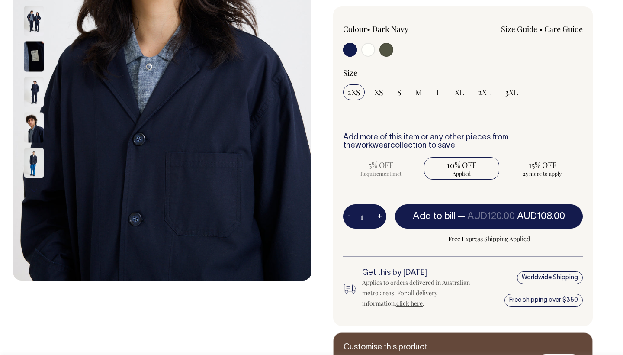
scroll to position [213, 0]
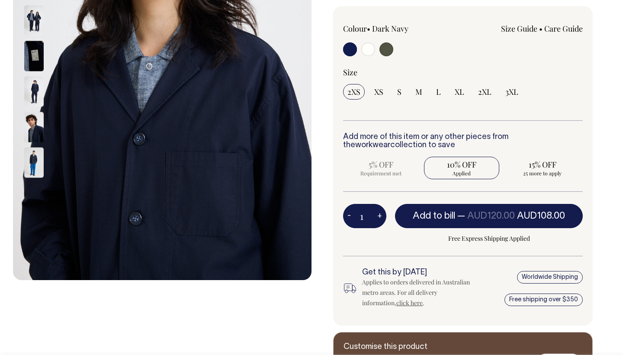
click at [374, 52] on label at bounding box center [368, 50] width 14 height 16
click at [374, 52] on input "radio" at bounding box center [368, 49] width 14 height 14
radio input "true"
radio input "false"
radio input "true"
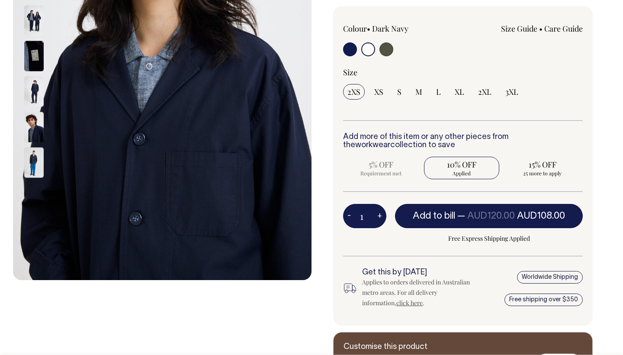
select select "Off-White"
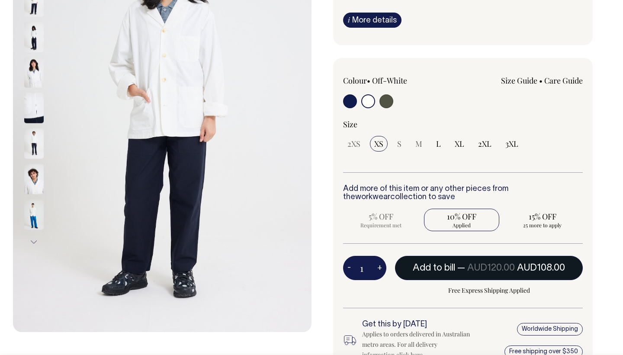
scroll to position [166, 0]
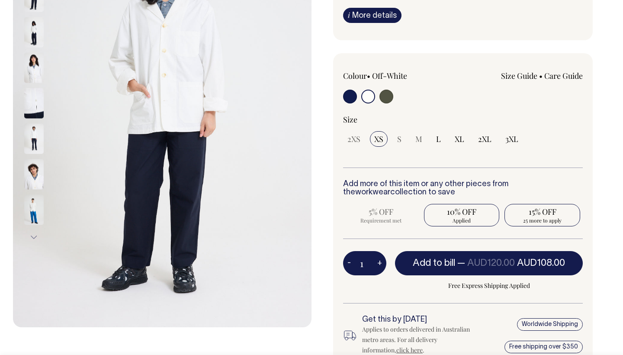
click at [555, 212] on span "15% OFF" at bounding box center [542, 211] width 67 height 10
click at [555, 212] on input "15% OFF 25 more to apply" at bounding box center [542, 215] width 76 height 22
radio input "true"
type input "25"
radio input "false"
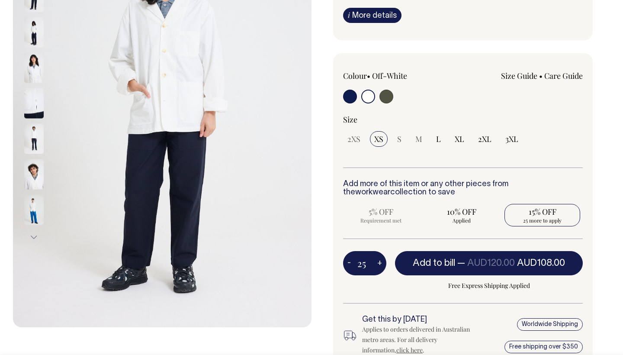
radio input "true"
select select
type input "25"
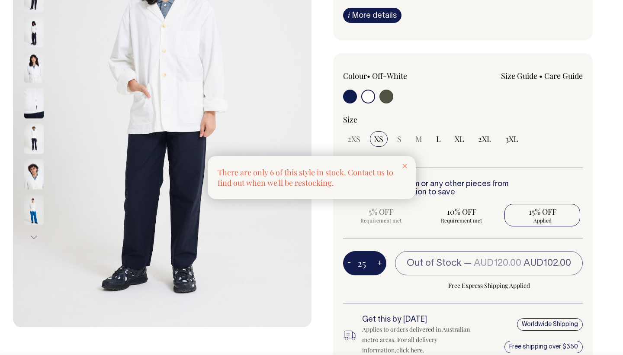
click at [407, 166] on icon at bounding box center [404, 166] width 5 height 4
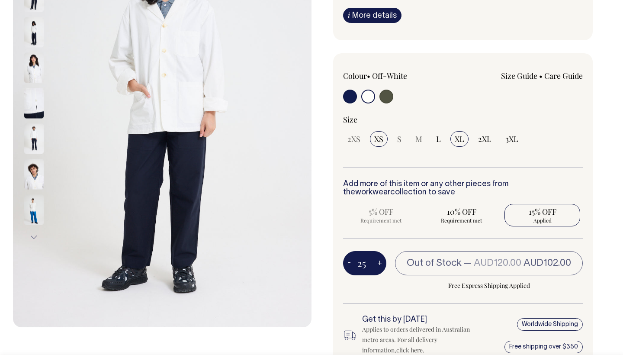
click at [457, 139] on span "XL" at bounding box center [460, 139] width 10 height 10
click at [457, 139] on input "XL" at bounding box center [459, 139] width 18 height 16
radio input "true"
type input "24"
radio input "true"
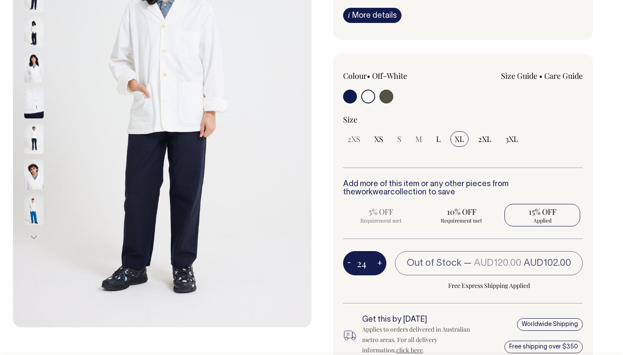
select select "XL"
type input "24"
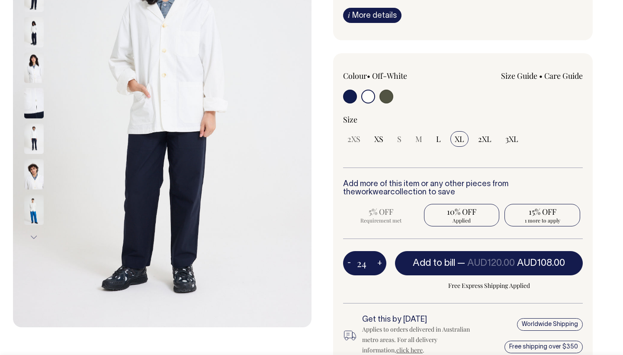
click at [540, 217] on span "1 more to apply" at bounding box center [542, 220] width 67 height 7
click at [540, 216] on input "15% OFF 1 more to apply" at bounding box center [542, 215] width 76 height 22
radio input "true"
type input "25"
radio input "false"
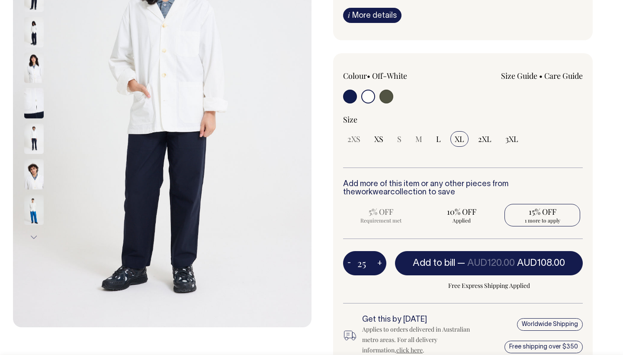
radio input "true"
select select
type input "25"
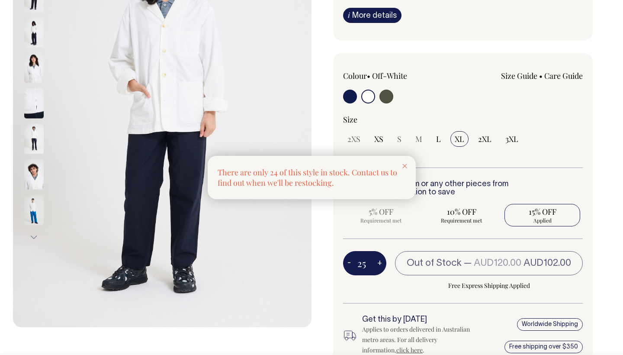
click at [406, 166] on icon at bounding box center [404, 166] width 5 height 4
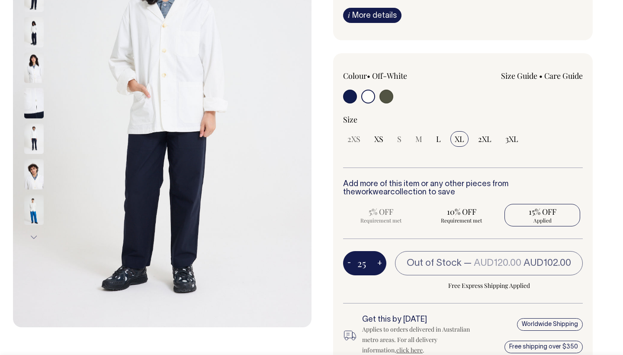
click at [348, 264] on button "-" at bounding box center [349, 262] width 12 height 17
type input "24"
radio input "true"
type input "24"
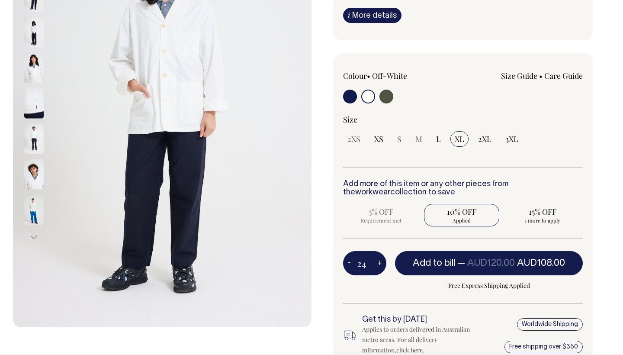
click at [348, 264] on button "-" at bounding box center [349, 262] width 12 height 17
type input "23"
radio input "true"
type input "23"
click at [348, 264] on button "-" at bounding box center [349, 262] width 12 height 17
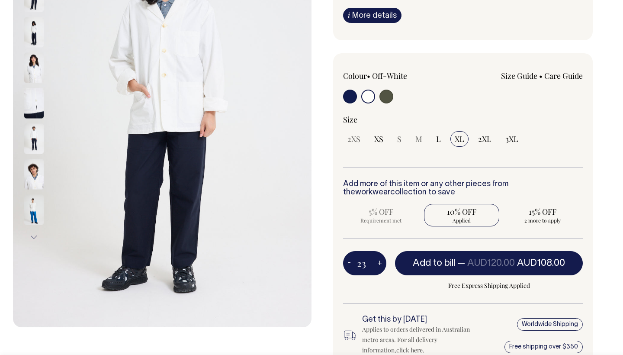
type input "22"
radio input "true"
type input "22"
click at [348, 264] on button "-" at bounding box center [349, 262] width 12 height 17
type input "21"
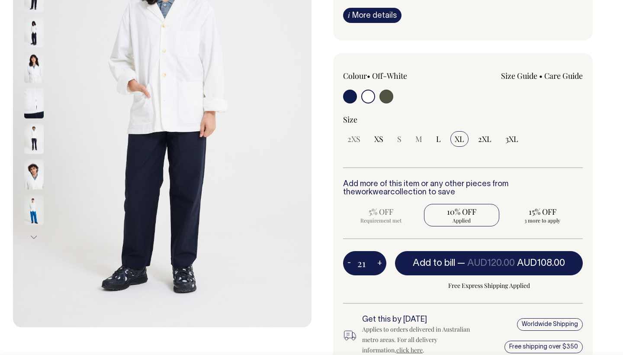
radio input "true"
type input "21"
click at [348, 264] on button "-" at bounding box center [349, 262] width 12 height 17
type input "20"
radio input "true"
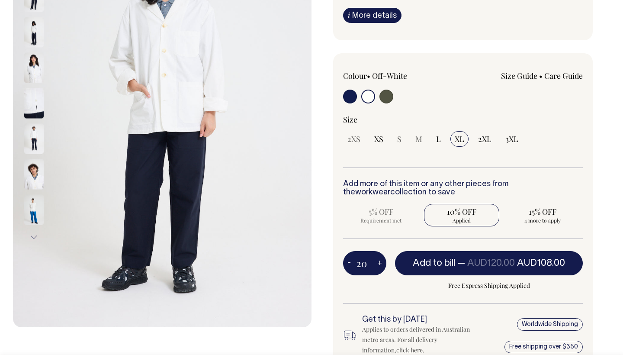
type input "20"
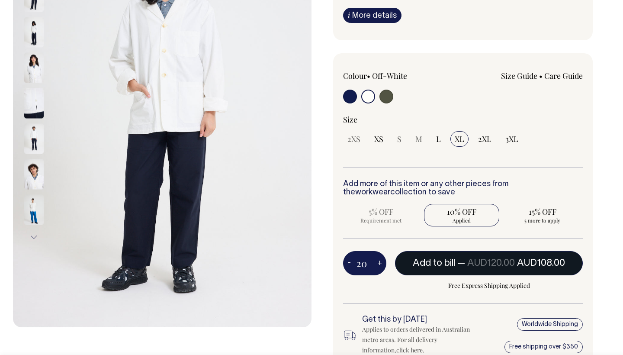
click at [485, 260] on span "AUD120.00" at bounding box center [491, 263] width 48 height 9
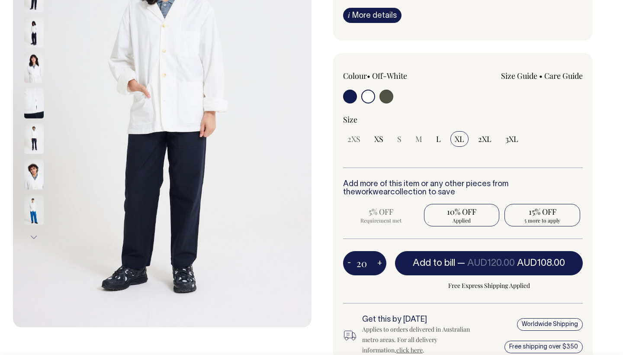
click at [531, 210] on span "15% OFF" at bounding box center [542, 211] width 67 height 10
click at [531, 210] on input "15% OFF 5 more to apply" at bounding box center [542, 215] width 76 height 22
radio input "true"
type input "25"
radio input "false"
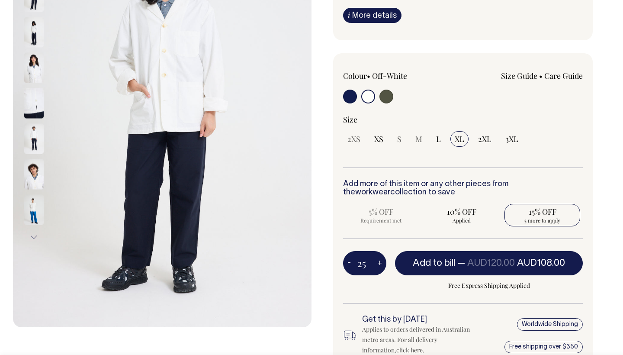
radio input "true"
select select
type input "25"
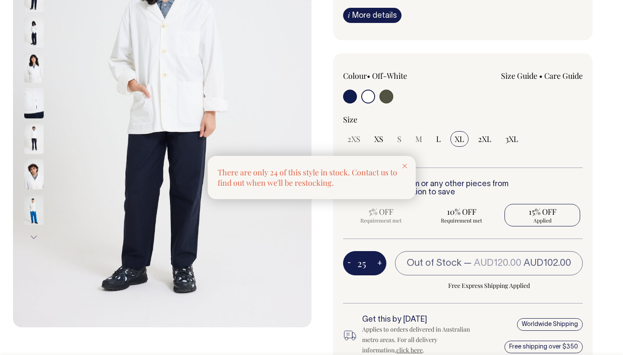
type input "1"
radio input "true"
type input "1"
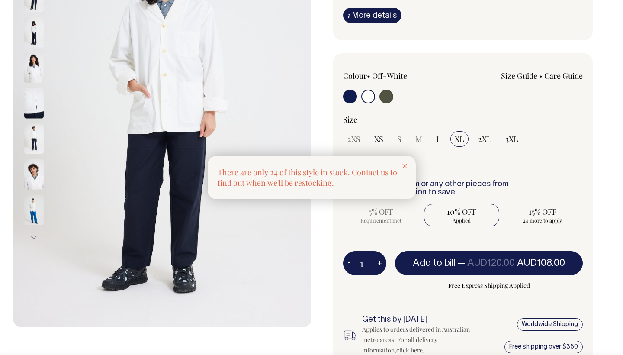
radio input "true"
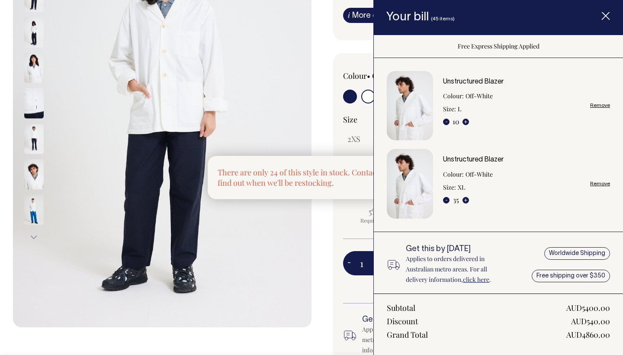
click at [602, 182] on link "Remove" at bounding box center [600, 184] width 20 height 6
click at [601, 182] on link "Remove" at bounding box center [600, 184] width 20 height 6
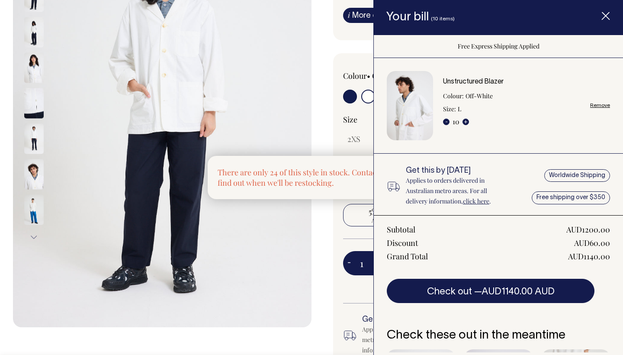
click at [603, 104] on link "Remove" at bounding box center [600, 105] width 20 height 6
radio input "false"
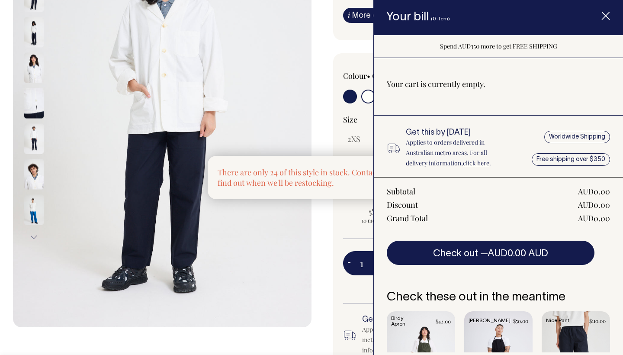
click at [607, 16] on icon "Item added to your cart" at bounding box center [605, 16] width 9 height 9
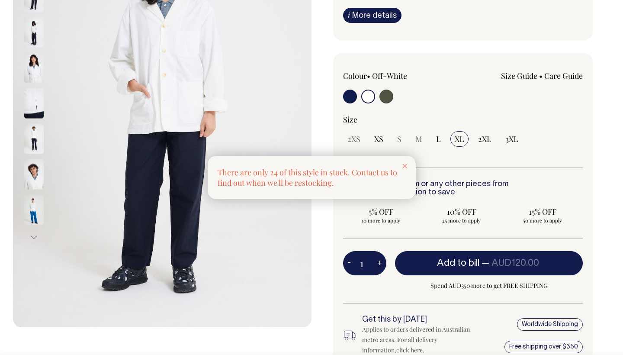
click at [403, 165] on line at bounding box center [405, 166] width 4 height 4
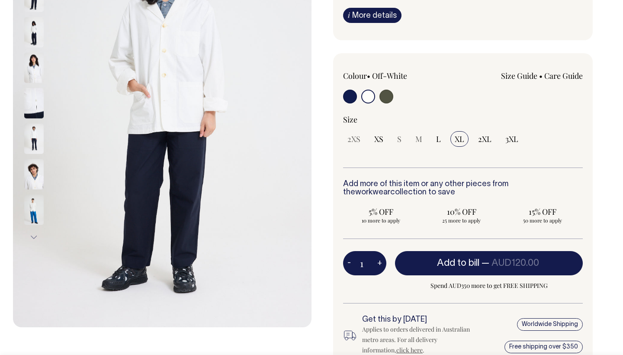
click at [378, 260] on button "+" at bounding box center [379, 262] width 13 height 17
type input "2"
click at [378, 260] on button "+" at bounding box center [379, 262] width 13 height 17
type input "3"
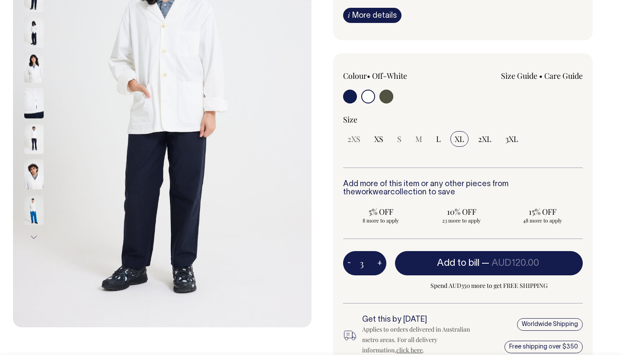
type input "3"
click at [378, 260] on button "+" at bounding box center [379, 262] width 13 height 17
type input "4"
click at [378, 260] on button "+" at bounding box center [379, 262] width 13 height 17
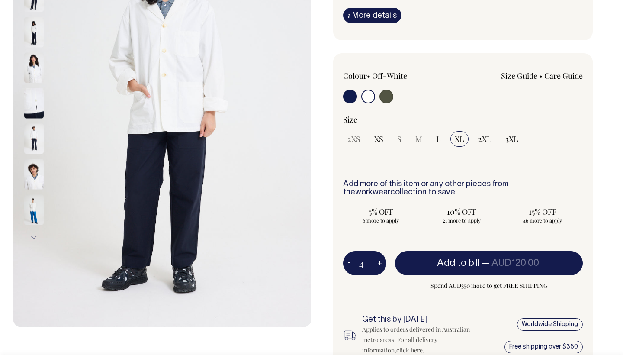
type input "5"
click at [378, 260] on button "+" at bounding box center [379, 262] width 13 height 17
type input "6"
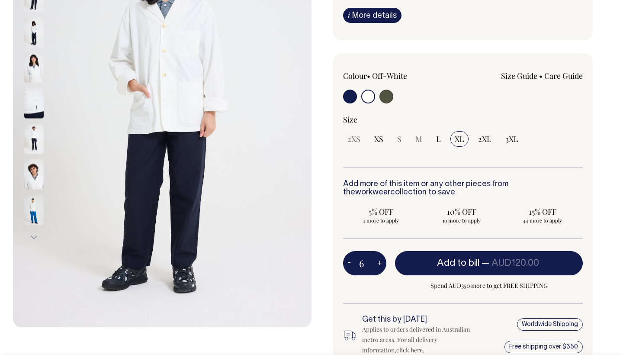
click at [378, 260] on button "+" at bounding box center [379, 262] width 13 height 17
type input "7"
click at [378, 260] on button "+" at bounding box center [379, 262] width 13 height 17
type input "8"
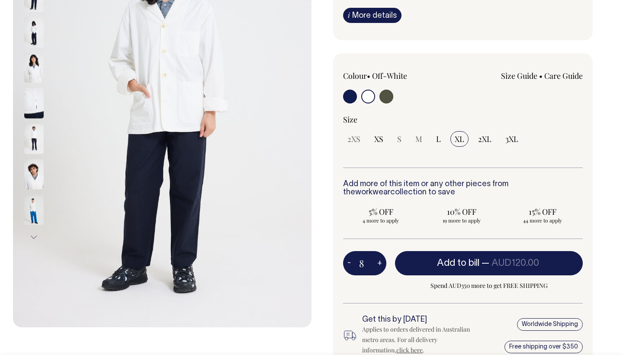
type input "8"
click at [378, 260] on button "+" at bounding box center [379, 262] width 13 height 17
type input "9"
click at [378, 260] on button "+" at bounding box center [379, 262] width 13 height 17
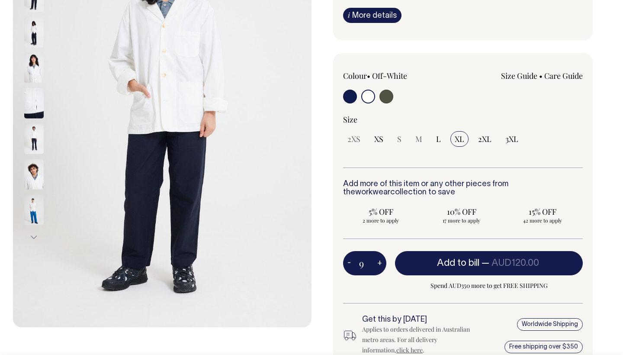
type input "10"
radio input "true"
type input "10"
click at [378, 260] on button "+" at bounding box center [379, 262] width 13 height 17
type input "11"
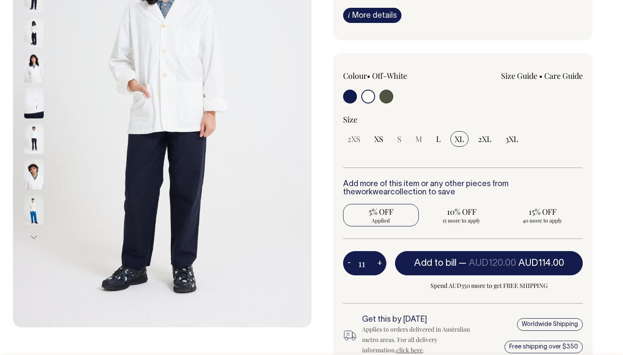
radio input "true"
type input "11"
click at [378, 260] on button "+" at bounding box center [379, 262] width 13 height 17
type input "12"
radio input "true"
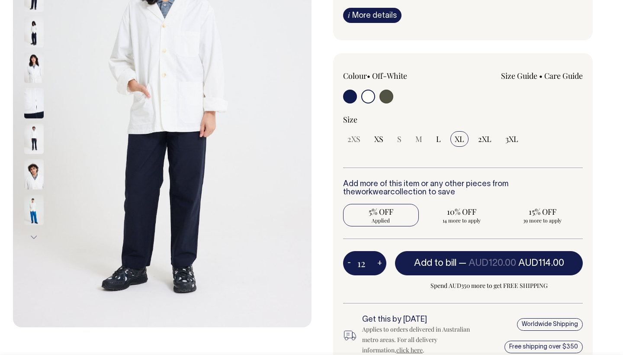
type input "12"
click at [350, 263] on button "-" at bounding box center [349, 262] width 12 height 17
type input "11"
radio input "true"
type input "11"
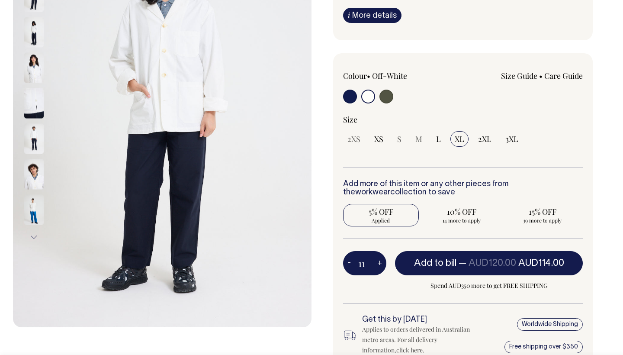
click at [350, 262] on button "-" at bounding box center [349, 262] width 12 height 17
type input "10"
radio input "true"
type input "10"
click at [350, 262] on button "-" at bounding box center [349, 262] width 12 height 17
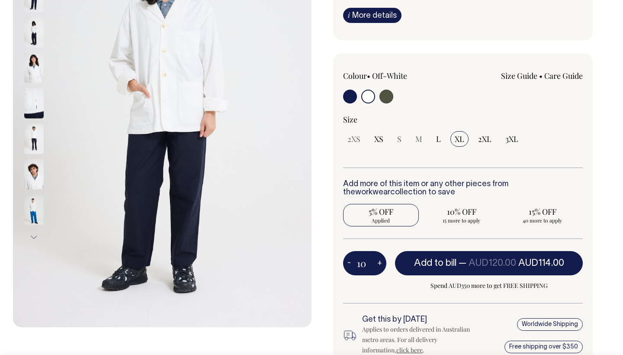
type input "9"
radio input "false"
type input "9"
click at [350, 262] on button "-" at bounding box center [349, 262] width 12 height 17
type input "8"
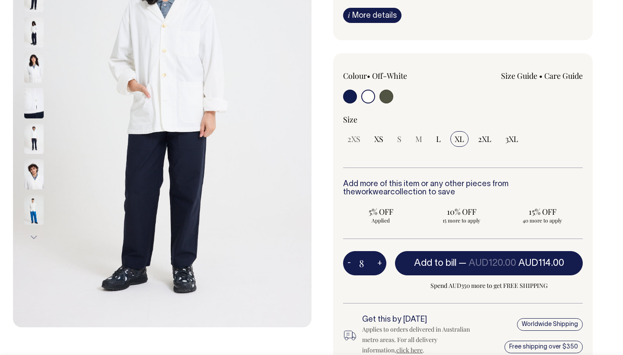
type input "8"
click at [378, 262] on button "+" at bounding box center [379, 262] width 13 height 17
type input "9"
click at [378, 262] on button "+" at bounding box center [379, 262] width 13 height 17
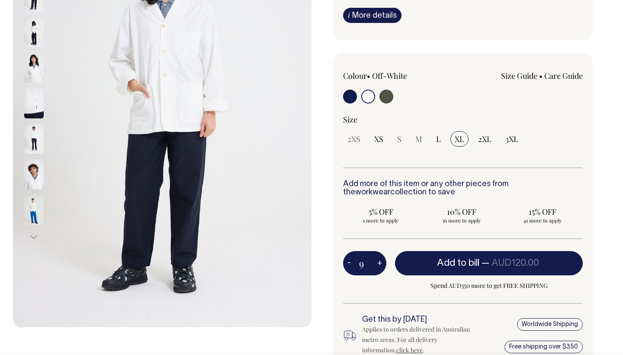
type input "10"
radio input "true"
type input "10"
click at [436, 136] on span "L" at bounding box center [438, 139] width 5 height 10
click at [435, 136] on input "L" at bounding box center [438, 139] width 13 height 16
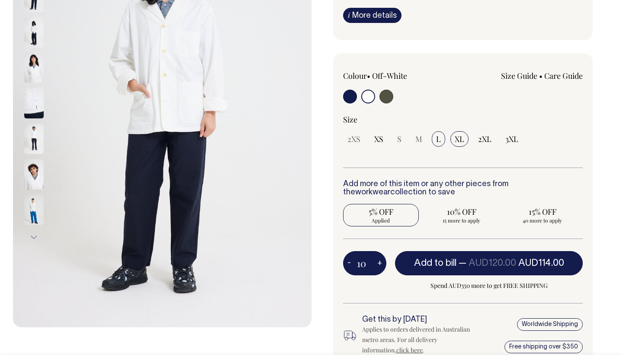
radio input "true"
type input "2"
radio input "false"
select select "L"
type input "2"
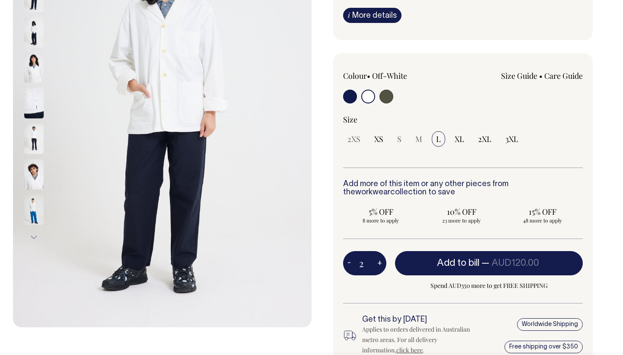
click at [379, 262] on button "+" at bounding box center [379, 262] width 13 height 17
type input "3"
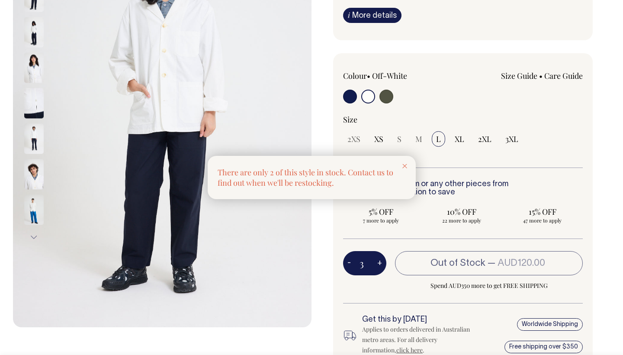
click at [379, 262] on div at bounding box center [311, 177] width 623 height 355
click at [379, 262] on button "+" at bounding box center [379, 262] width 13 height 17
type input "4"
click at [379, 262] on div at bounding box center [311, 177] width 623 height 355
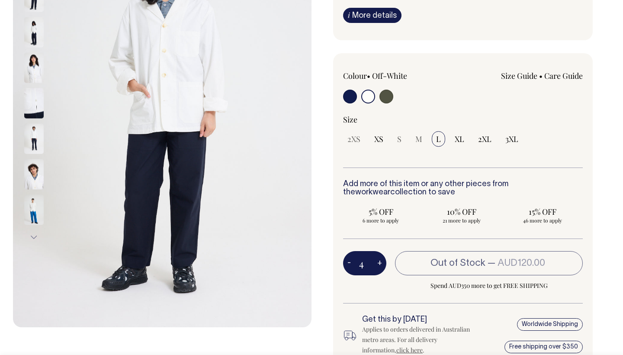
click at [379, 262] on button "+" at bounding box center [379, 262] width 13 height 17
type input "5"
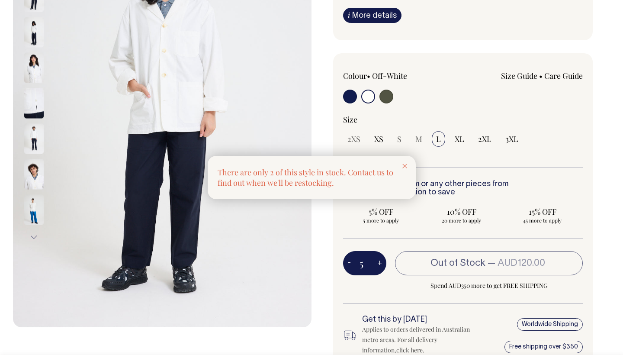
click at [379, 262] on div at bounding box center [311, 177] width 623 height 355
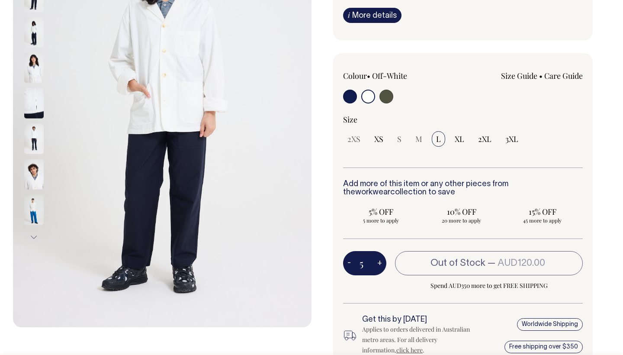
click at [379, 262] on button "+" at bounding box center [379, 262] width 13 height 17
type input "6"
click at [0, 0] on div at bounding box center [0, 0] width 0 height 0
click at [379, 262] on button "+" at bounding box center [379, 262] width 13 height 17
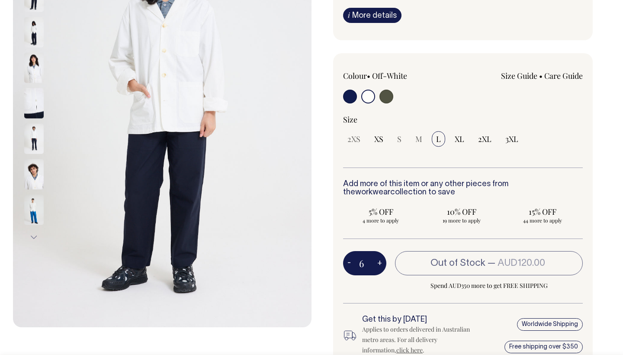
type input "7"
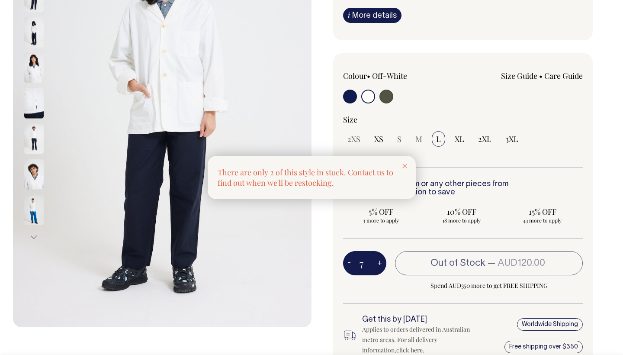
click at [404, 164] on icon at bounding box center [404, 166] width 5 height 4
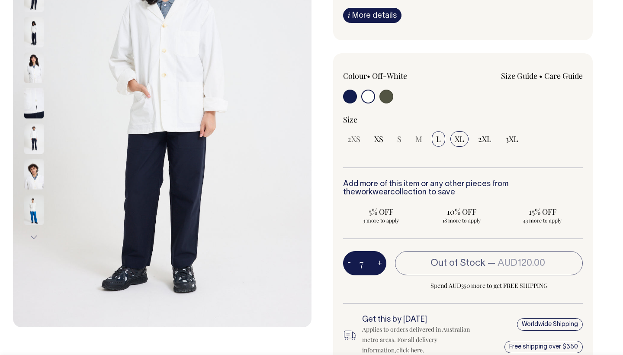
click at [461, 137] on span "XL" at bounding box center [460, 139] width 10 height 10
click at [461, 137] on input "XL" at bounding box center [459, 139] width 18 height 16
radio input "true"
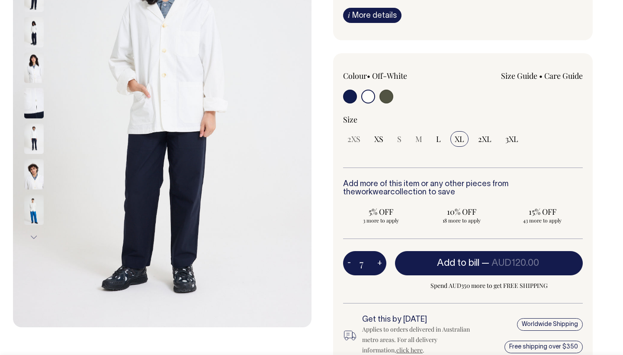
select select "XL"
click at [517, 141] on span "3XL" at bounding box center [511, 139] width 13 height 10
click at [517, 141] on input "3XL" at bounding box center [512, 139] width 22 height 16
radio input "true"
select select "3XL"
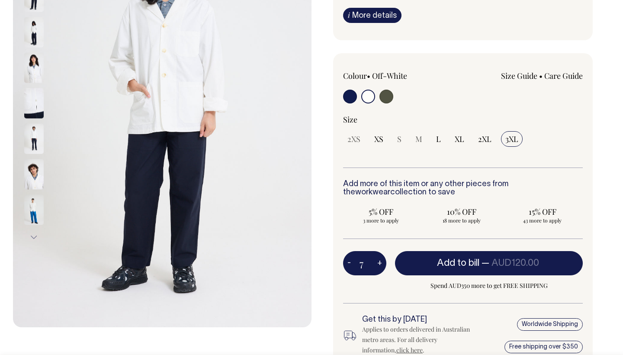
click at [380, 262] on button "+" at bounding box center [379, 262] width 13 height 17
type input "8"
click at [380, 262] on button "+" at bounding box center [379, 262] width 13 height 17
type input "9"
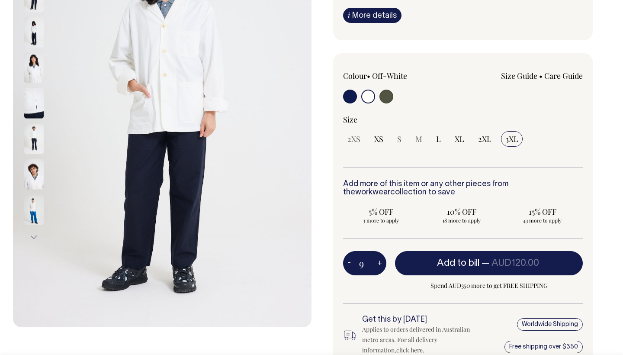
type input "9"
click at [380, 262] on button "+" at bounding box center [379, 262] width 13 height 17
type input "10"
radio input "true"
type input "10"
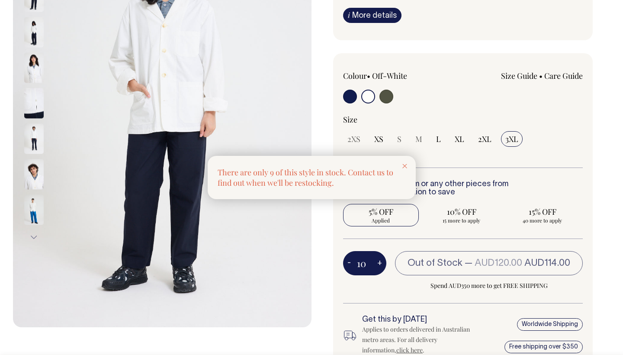
click at [380, 262] on div at bounding box center [311, 177] width 623 height 355
click at [380, 262] on button "+" at bounding box center [379, 262] width 13 height 17
type input "11"
radio input "true"
type input "11"
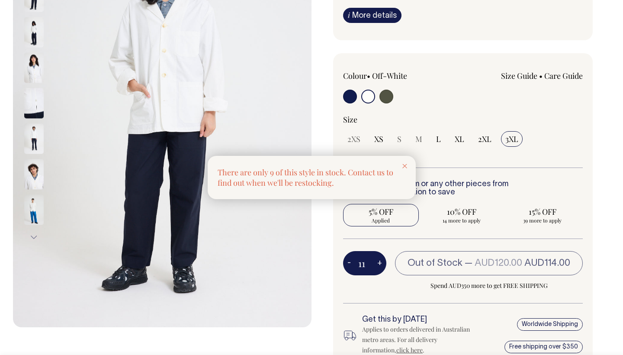
click at [348, 266] on div at bounding box center [311, 177] width 623 height 355
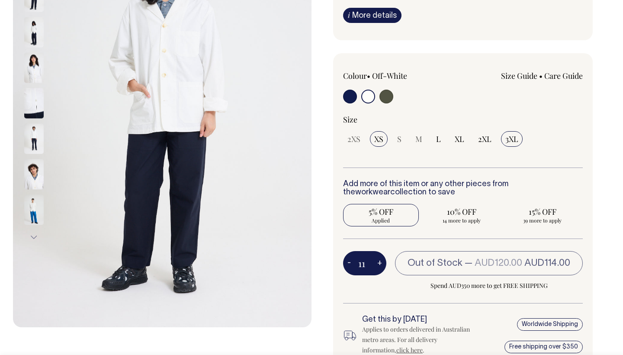
click at [376, 144] on input "XS" at bounding box center [379, 139] width 18 height 16
radio input "true"
type input "6"
radio input "false"
select select "XS"
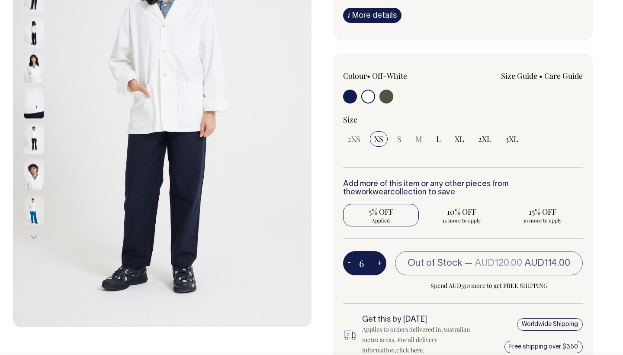
type input "6"
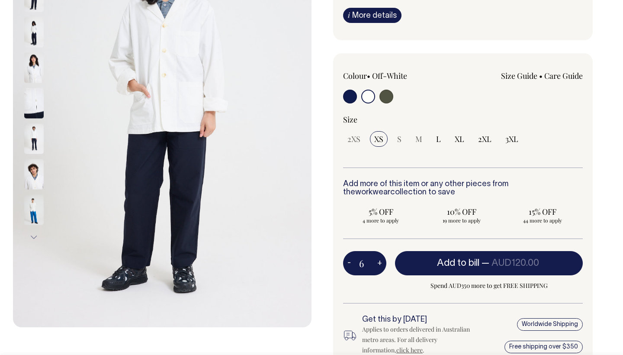
click at [376, 257] on button "+" at bounding box center [379, 262] width 13 height 17
type input "7"
click at [0, 0] on div at bounding box center [0, 0] width 0 height 0
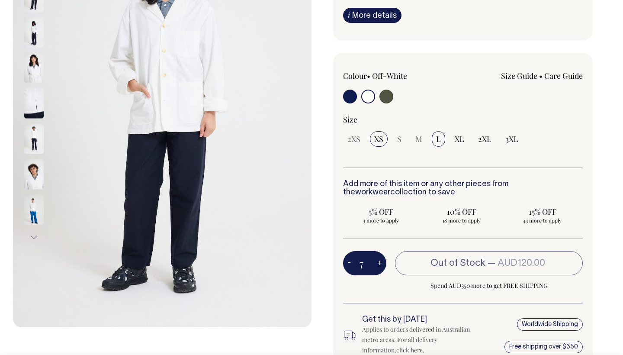
click at [435, 142] on input "L" at bounding box center [438, 139] width 13 height 16
radio input "true"
type input "2"
select select "L"
type input "2"
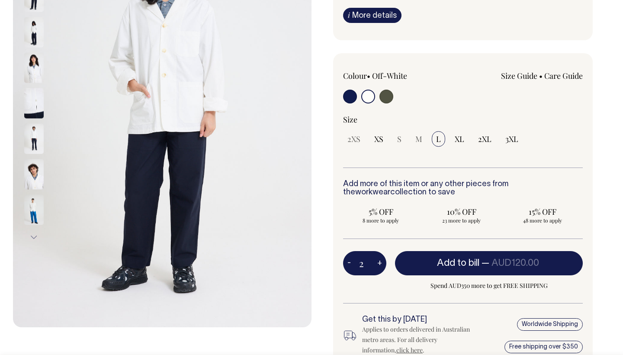
click at [536, 222] on span "48 more to apply" at bounding box center [542, 220] width 67 height 7
click at [536, 222] on input "15% OFF 48 more to apply" at bounding box center [542, 215] width 76 height 22
radio input "true"
type input "50"
radio input "true"
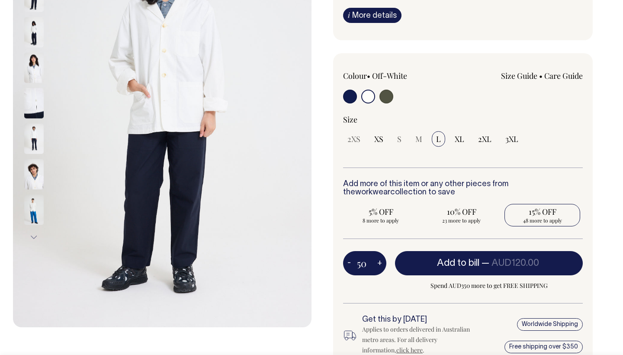
select select
type input "50"
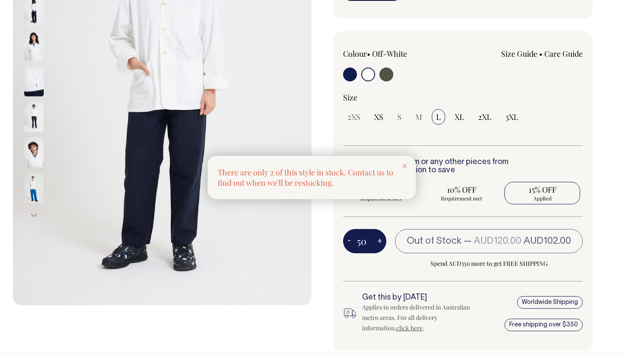
click at [375, 200] on div at bounding box center [311, 177] width 623 height 355
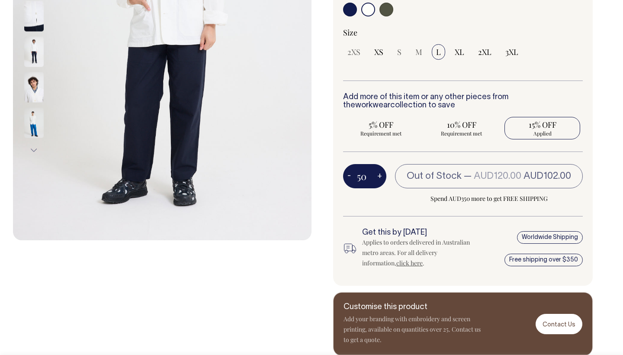
scroll to position [253, 0]
click at [529, 178] on span "AUD102.00" at bounding box center [547, 176] width 48 height 9
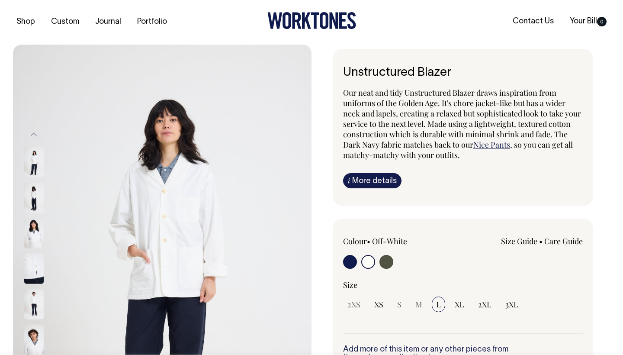
scroll to position [0, 0]
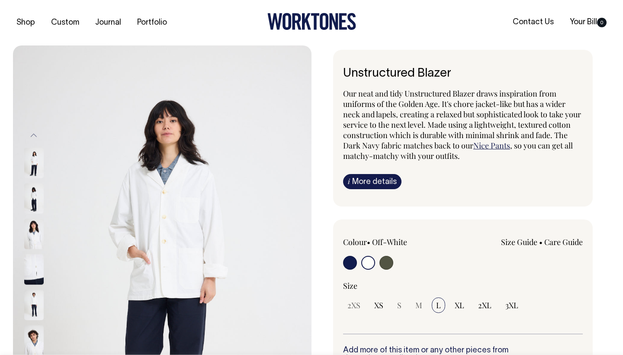
click at [367, 185] on link "i More details" at bounding box center [372, 181] width 58 height 15
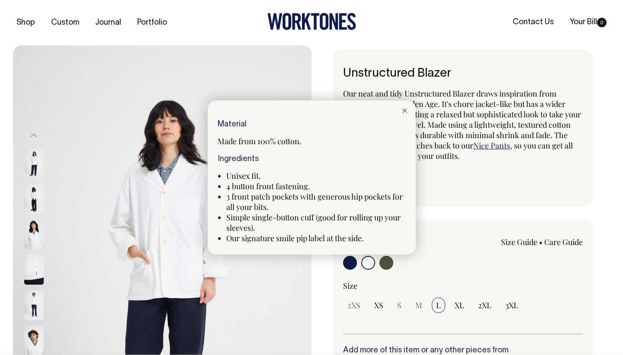
click at [406, 108] on div at bounding box center [405, 109] width 22 height 19
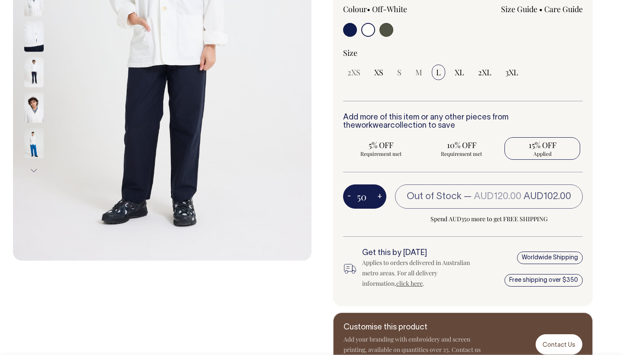
scroll to position [232, 0]
click at [491, 198] on span "AUD120.00" at bounding box center [498, 196] width 48 height 9
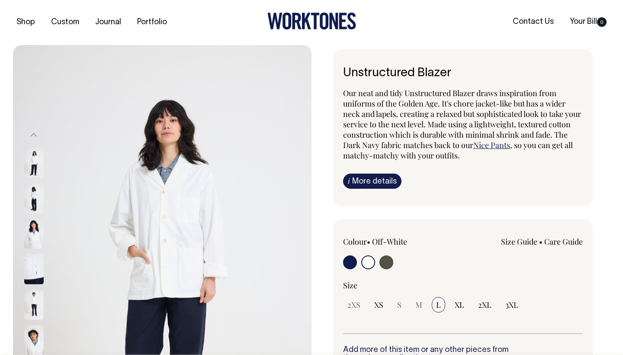
scroll to position [0, 0]
click at [590, 19] on link "Your Bill 0" at bounding box center [588, 22] width 44 height 14
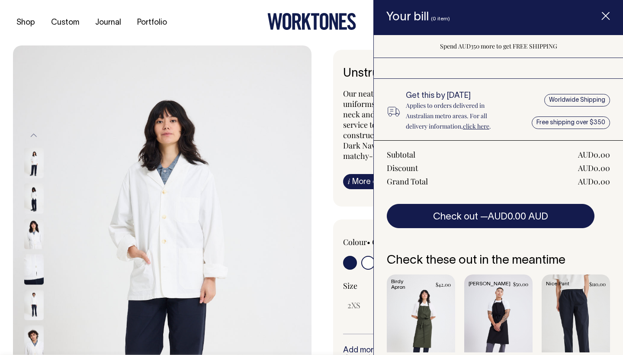
scroll to position [42, 0]
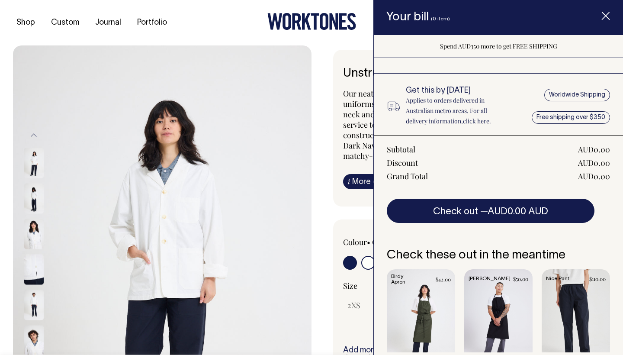
click at [596, 197] on div "Subtotal AUD0.00 Discount AUD0.00 Grand Total AUD0.00 Check out — AUD0.00 AUD" at bounding box center [498, 179] width 249 height 88
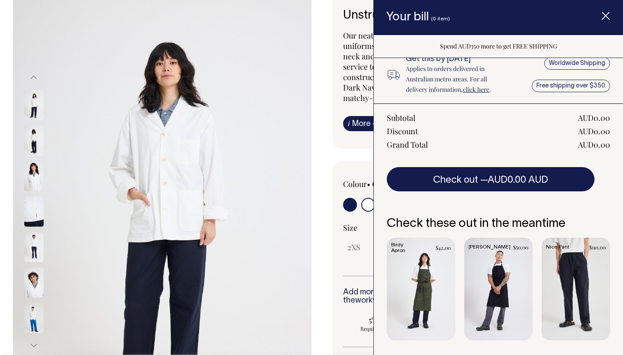
scroll to position [72, 0]
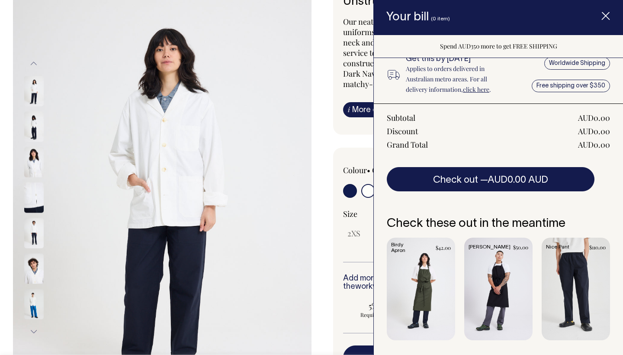
click at [293, 138] on img at bounding box center [162, 198] width 298 height 448
click at [350, 192] on input "radio" at bounding box center [350, 191] width 14 height 14
radio input "true"
type input "22"
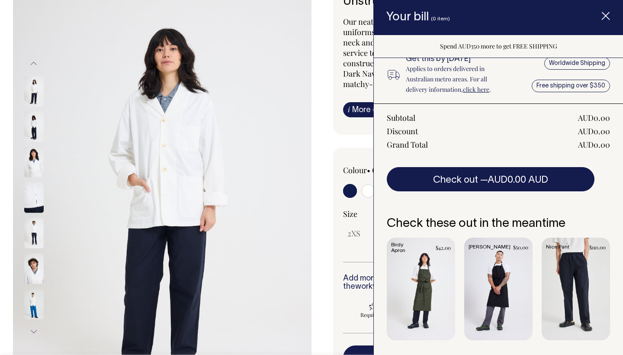
select select "Dark Navy"
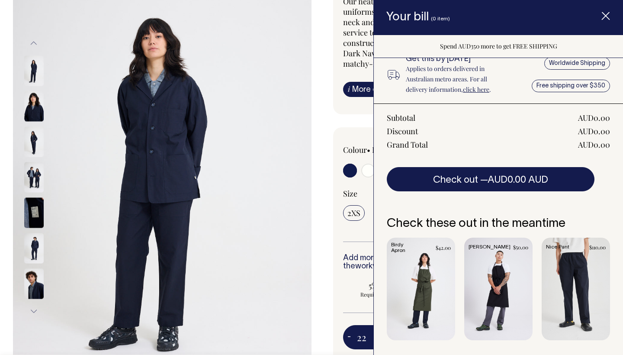
scroll to position [94, 0]
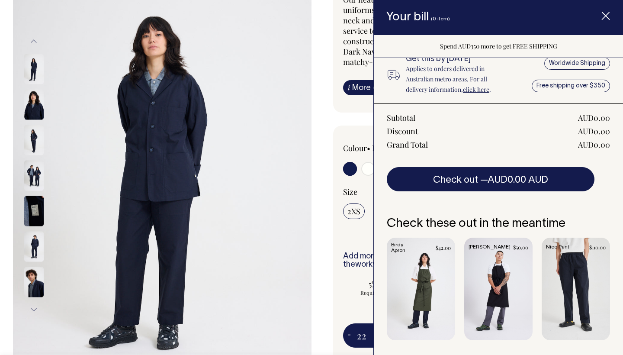
click at [607, 16] on icon "Item added to your cart" at bounding box center [605, 16] width 9 height 9
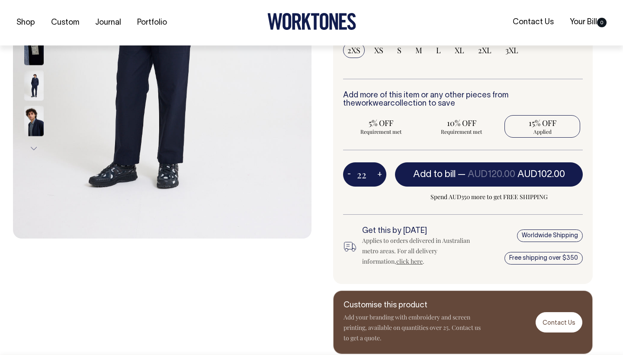
scroll to position [255, 0]
